Goal: Information Seeking & Learning: Learn about a topic

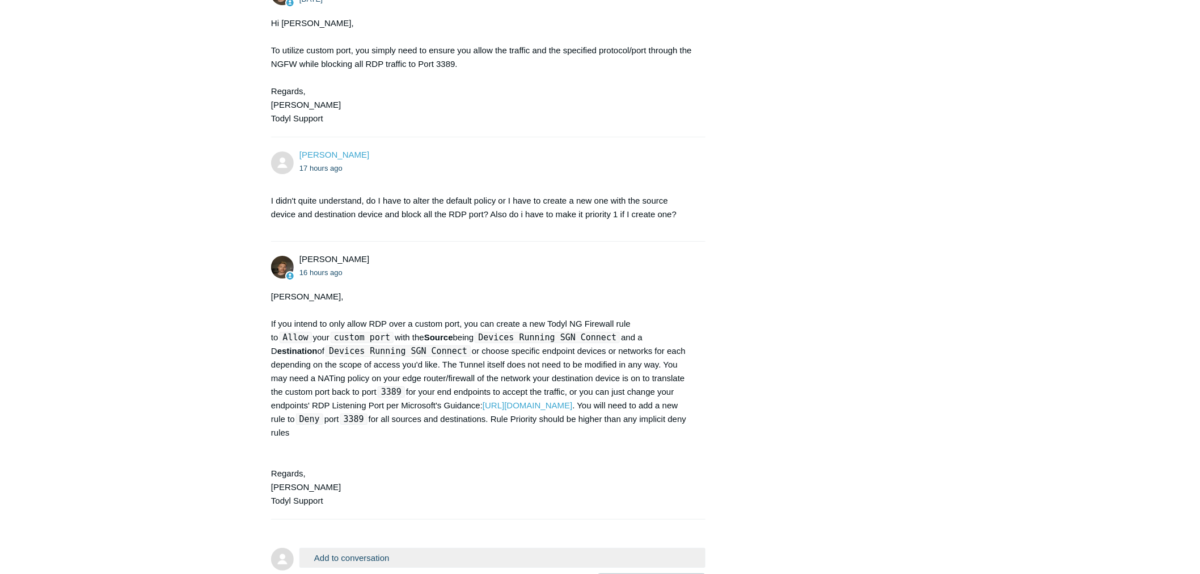
scroll to position [1656, 0]
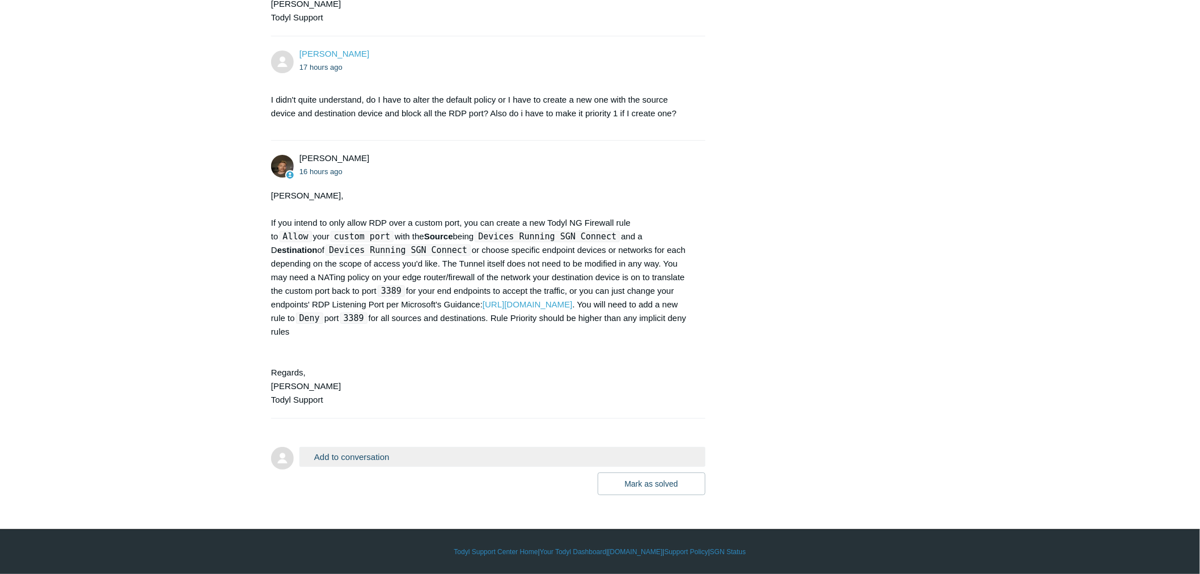
click at [610, 162] on div "[PERSON_NAME] 16 hours ago" at bounding box center [496, 165] width 395 height 26
click at [614, 165] on ul "16 hours ago" at bounding box center [496, 171] width 395 height 13
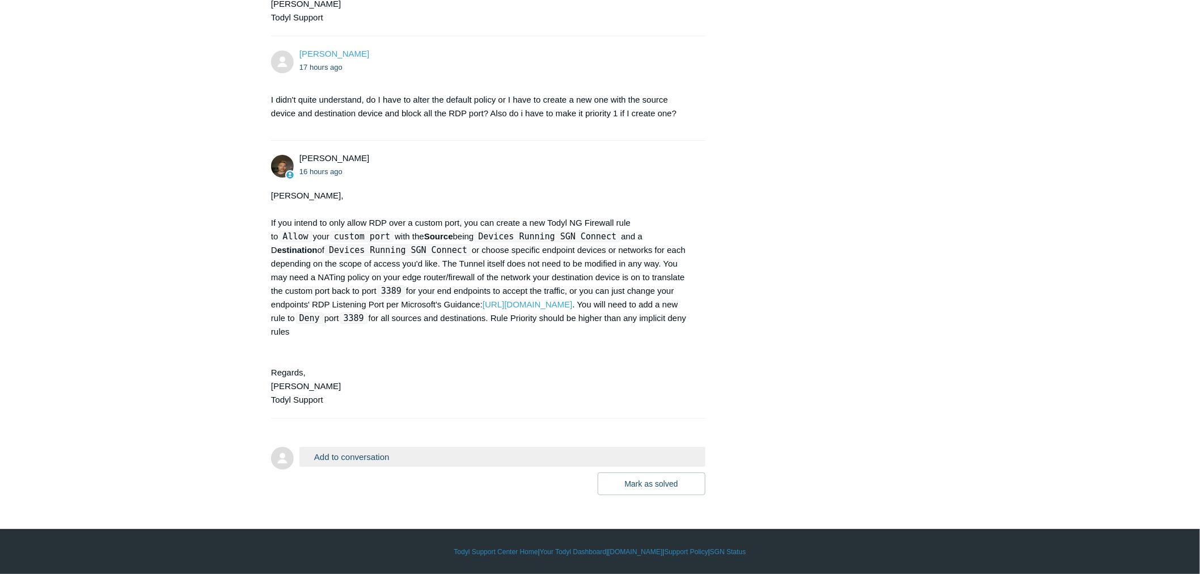
click at [582, 186] on div "[PERSON_NAME] 16 hours ago [PERSON_NAME], If you intend to only allow RDP over …" at bounding box center [488, 279] width 434 height 255
click at [576, 192] on div "[PERSON_NAME], If you intend to only allow RDP over a custom port, you can crea…" at bounding box center [482, 298] width 423 height 218
click at [576, 191] on div "[PERSON_NAME], If you intend to only allow RDP over a custom port, you can crea…" at bounding box center [482, 298] width 423 height 218
